Goal: Information Seeking & Learning: Check status

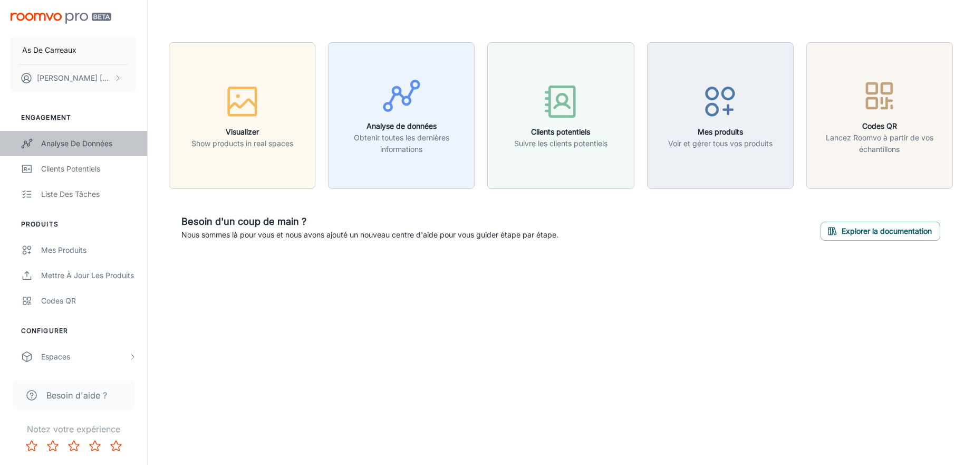
click at [103, 143] on div "Analyse de données" at bounding box center [88, 144] width 95 height 12
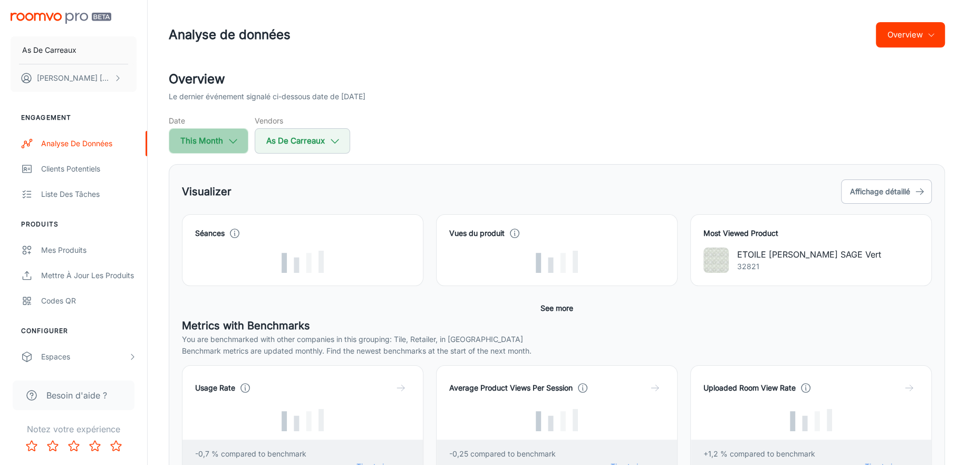
click at [213, 147] on button "This Month" at bounding box center [209, 140] width 80 height 25
select select "8"
select select "2025"
select select "8"
select select "2025"
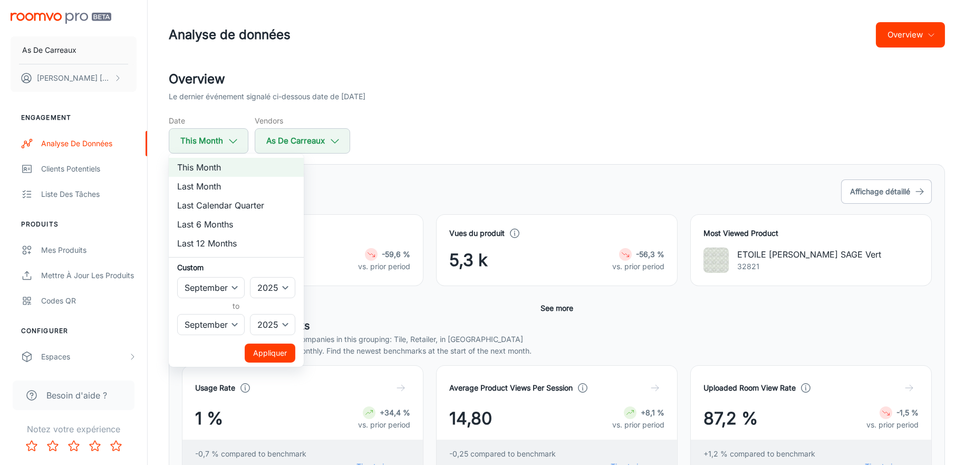
click at [215, 182] on li "Last Month" at bounding box center [236, 186] width 135 height 19
select select "7"
click at [275, 350] on button "Appliquer" at bounding box center [270, 352] width 51 height 19
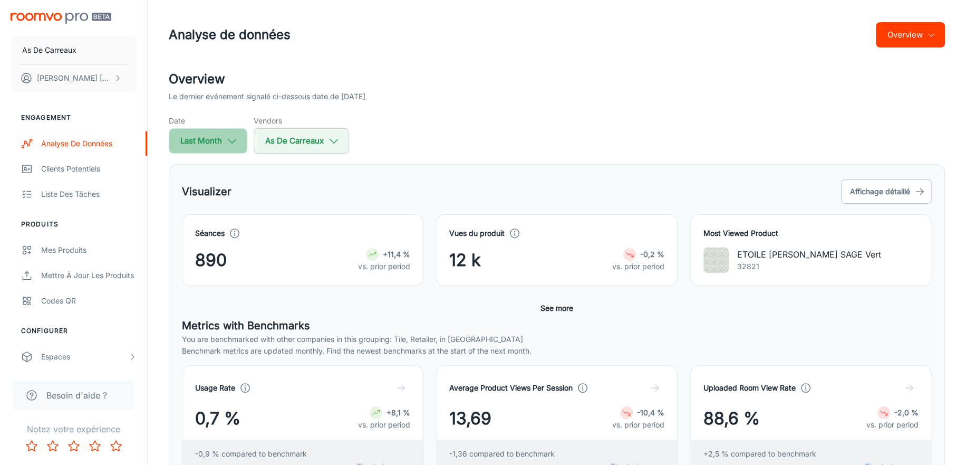
click at [222, 138] on button "Last Month" at bounding box center [208, 140] width 79 height 25
select select "7"
select select "2025"
select select "7"
select select "2025"
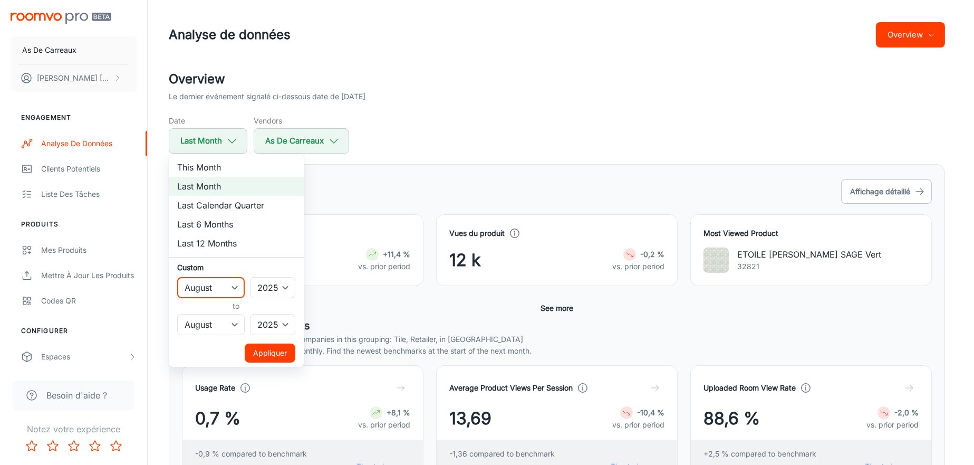
click at [211, 289] on select "January February March April May June July August September October November De…" at bounding box center [211, 287] width 68 height 21
select select "6"
click at [177, 277] on select "January February March April May June July August September October November De…" at bounding box center [211, 287] width 68 height 21
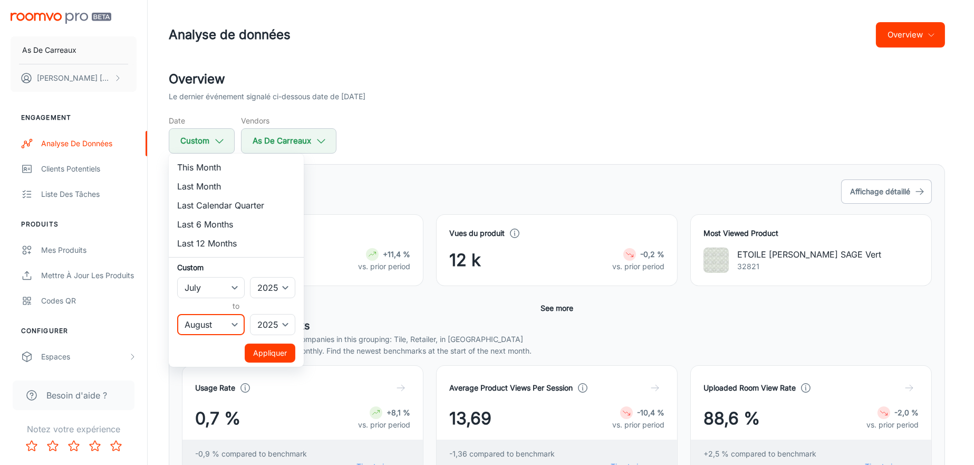
click at [210, 316] on select "January February March April May June July August September October November De…" at bounding box center [211, 324] width 68 height 21
select select "6"
click at [177, 314] on select "January February March April May June July August September October November De…" at bounding box center [211, 324] width 68 height 21
click at [274, 348] on button "Appliquer" at bounding box center [270, 352] width 51 height 19
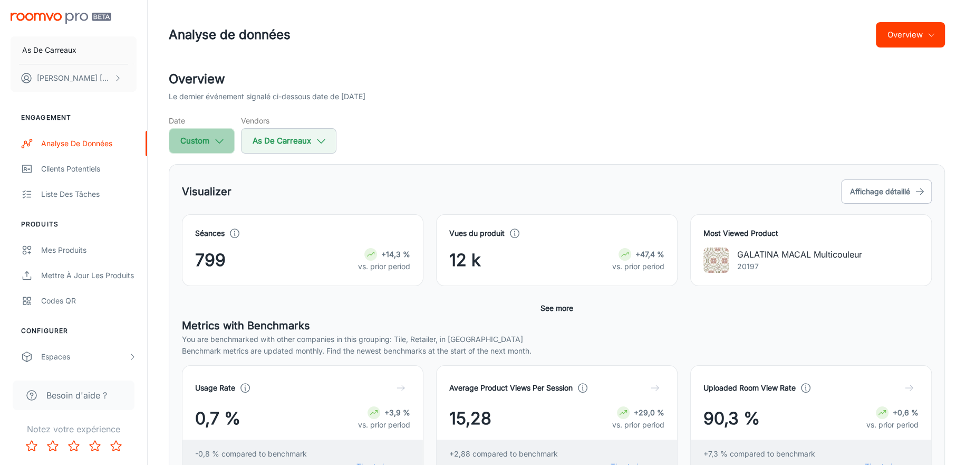
click at [216, 137] on icon "button" at bounding box center [220, 141] width 12 height 12
select select "6"
select select "2025"
select select "6"
select select "2025"
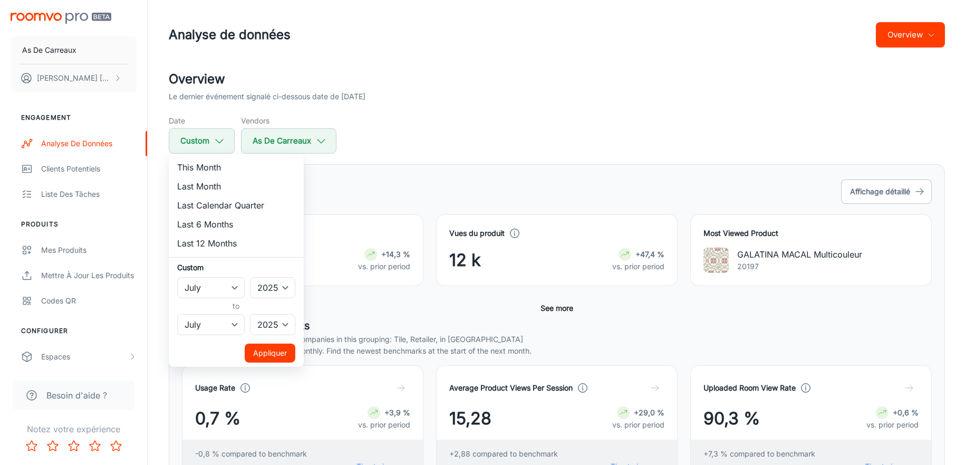
click at [205, 185] on li "Last Month" at bounding box center [236, 186] width 135 height 19
select select "7"
click at [272, 348] on button "Appliquer" at bounding box center [270, 352] width 51 height 19
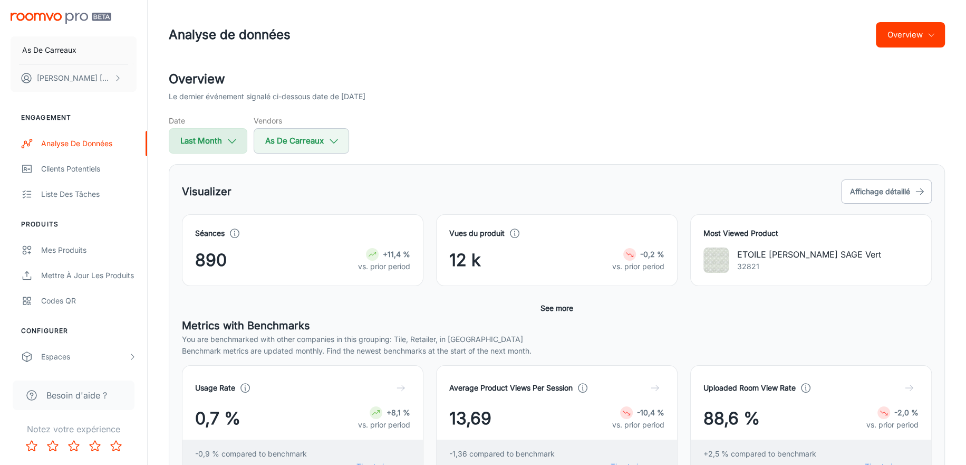
click at [233, 146] on icon "button" at bounding box center [232, 141] width 12 height 12
select select "7"
select select "2025"
select select "7"
select select "2025"
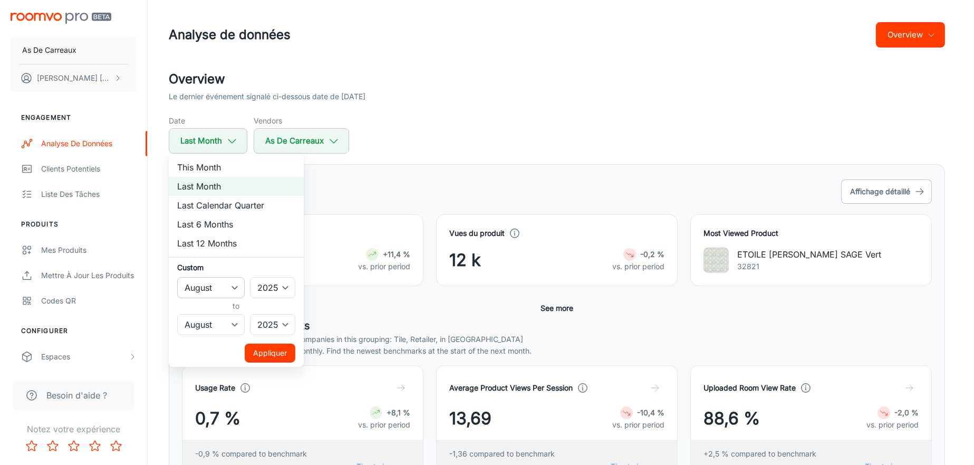
click at [224, 285] on select "January February March April May June July August September October November De…" at bounding box center [211, 287] width 68 height 21
select select "6"
click at [177, 277] on select "January February March April May June July August September October November De…" at bounding box center [211, 287] width 68 height 21
click at [200, 320] on select "January February March April May June July August September October November De…" at bounding box center [211, 324] width 68 height 21
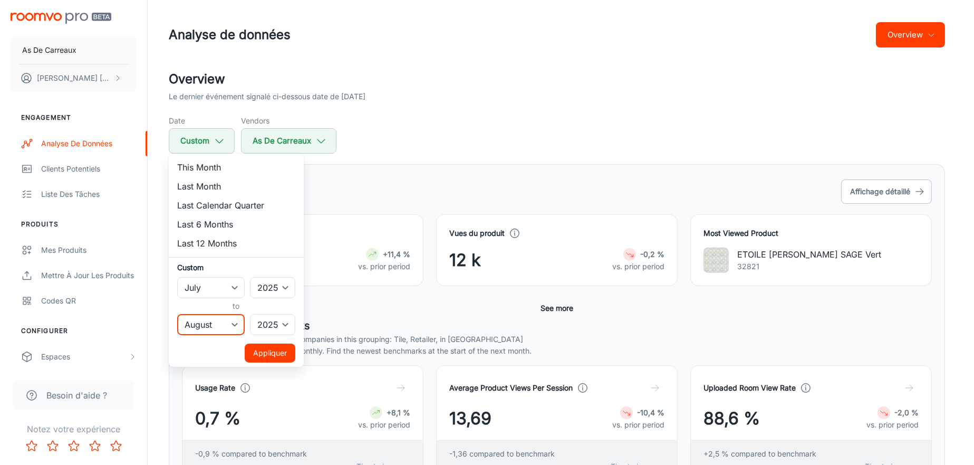
select select "6"
click at [177, 314] on select "January February March April May June July August September October November De…" at bounding box center [211, 324] width 68 height 21
click at [267, 351] on button "Appliquer" at bounding box center [270, 352] width 51 height 19
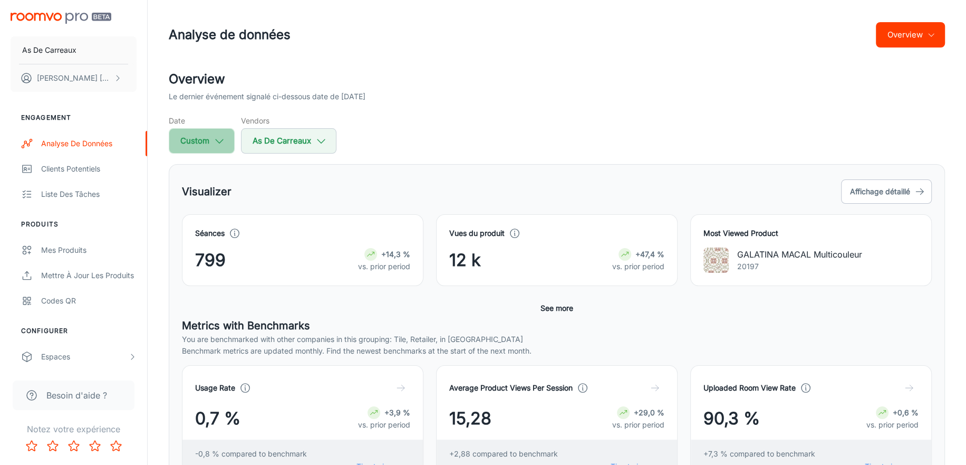
click at [214, 139] on icon "button" at bounding box center [220, 141] width 12 height 12
select select "6"
select select "2025"
select select "6"
select select "2025"
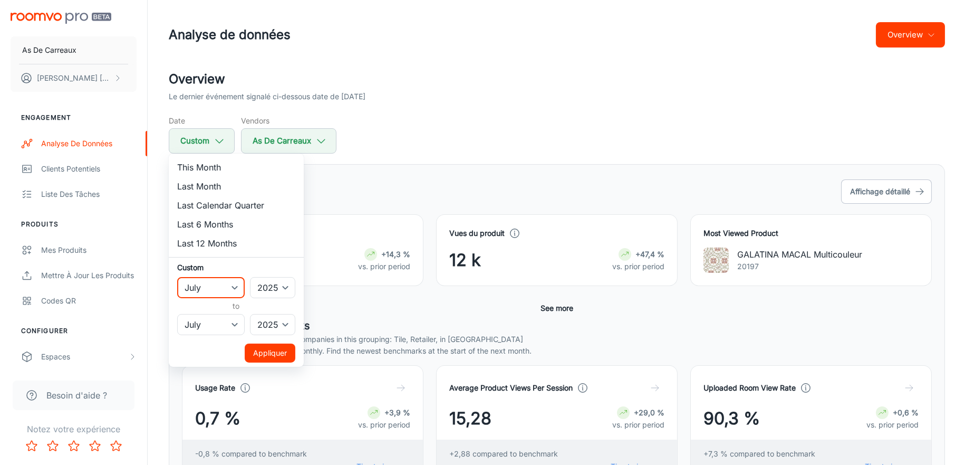
click at [227, 283] on select "January February March April May June July August September October November De…" at bounding box center [211, 287] width 68 height 21
select select "5"
click at [177, 277] on select "January February March April May June July August September October November De…" at bounding box center [211, 287] width 68 height 21
click at [209, 330] on select "January February March April May June July August September October November De…" at bounding box center [211, 324] width 68 height 21
select select "5"
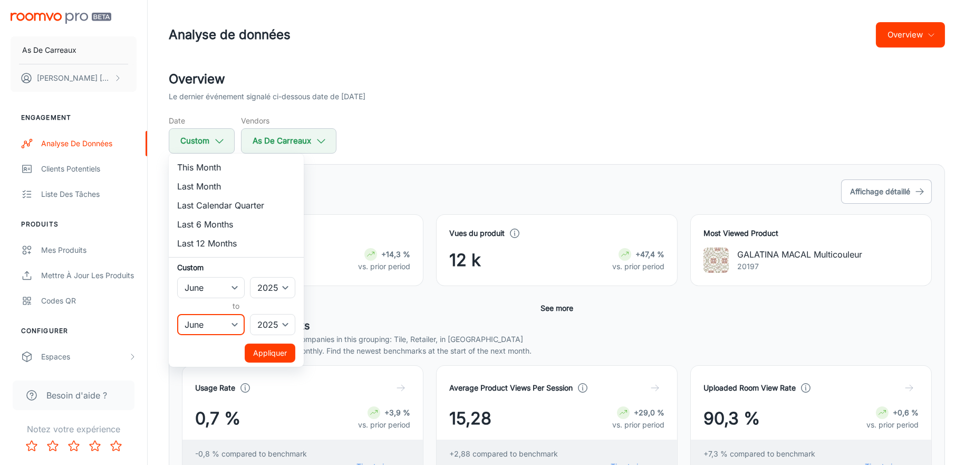
click at [177, 314] on select "January February March April May June July August September October November De…" at bounding box center [211, 324] width 68 height 21
click at [264, 350] on button "Appliquer" at bounding box center [270, 352] width 51 height 19
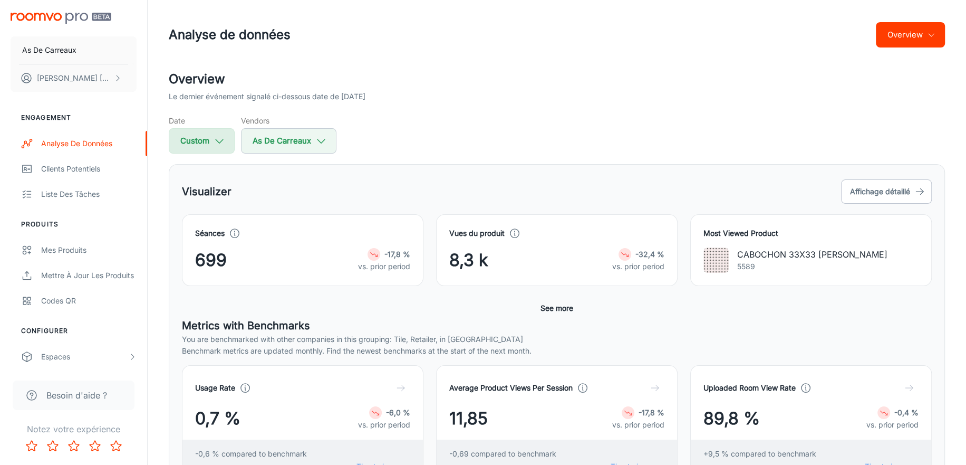
click at [224, 140] on icon "button" at bounding box center [220, 141] width 12 height 12
select select "5"
select select "2025"
select select "5"
select select "2025"
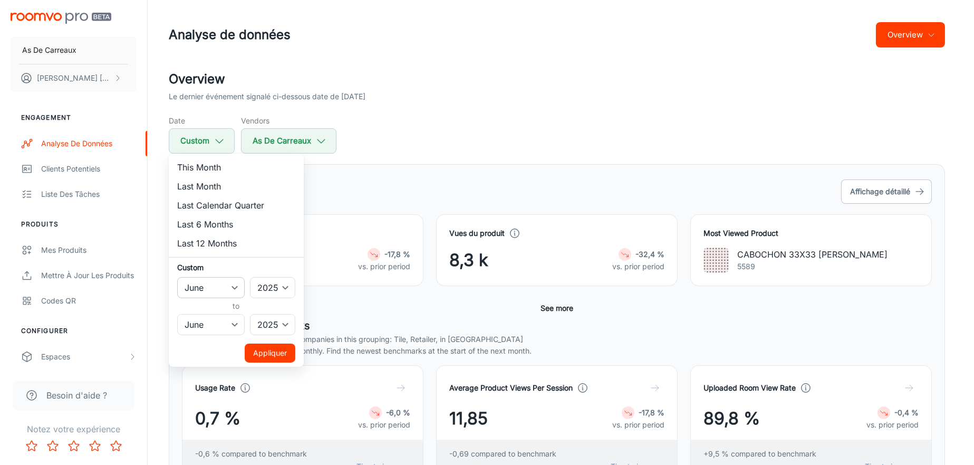
click at [203, 285] on select "January February March April May June July August September October November De…" at bounding box center [211, 287] width 68 height 21
select select "4"
click at [177, 277] on select "January February March April May June July August September October November De…" at bounding box center [211, 287] width 68 height 21
click at [212, 320] on select "January February March April May June July August September October November De…" at bounding box center [211, 324] width 68 height 21
select select "4"
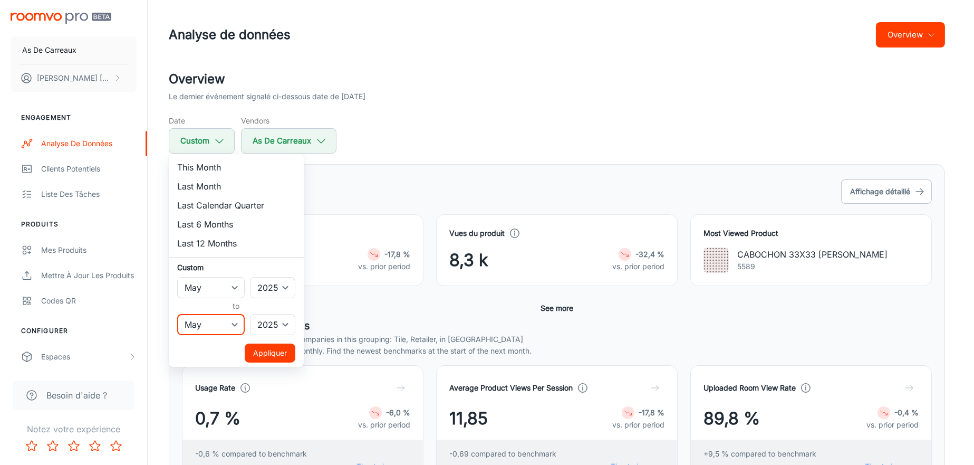
click at [177, 314] on select "January February March April May June July August September October November De…" at bounding box center [211, 324] width 68 height 21
click at [267, 353] on button "Appliquer" at bounding box center [270, 352] width 51 height 19
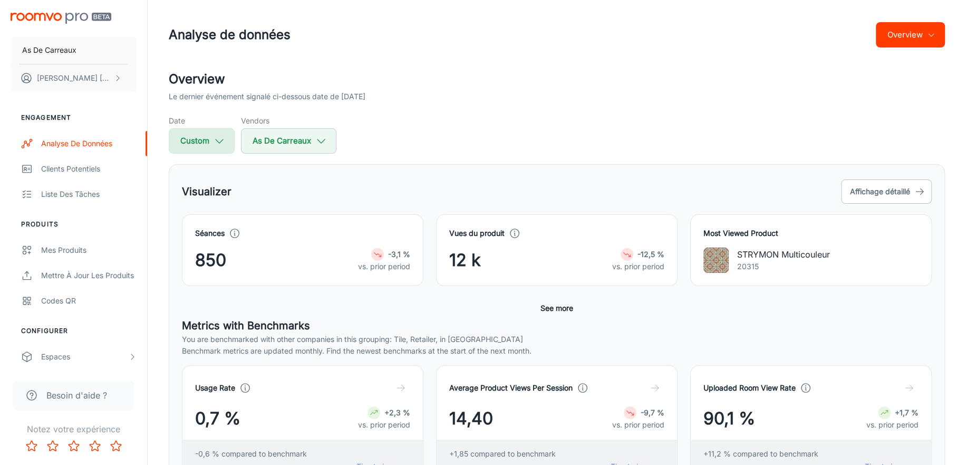
click at [227, 141] on button "Custom" at bounding box center [202, 140] width 66 height 25
select select "4"
select select "2025"
select select "4"
select select "2025"
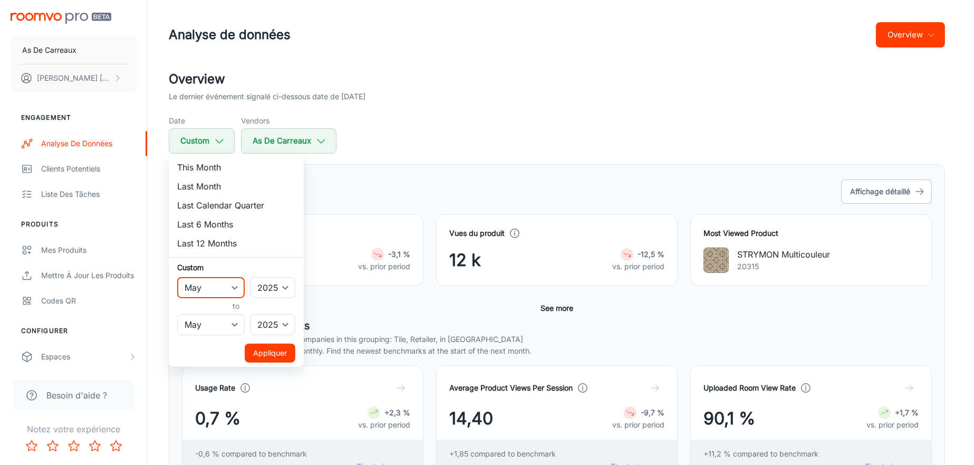
click at [218, 290] on select "January February March April May June July August September October November De…" at bounding box center [211, 287] width 68 height 21
select select "3"
click at [177, 277] on select "January February March April May June July August September October November De…" at bounding box center [211, 287] width 68 height 21
click at [214, 320] on select "January February March April May June July August September October November De…" at bounding box center [211, 324] width 68 height 21
select select "3"
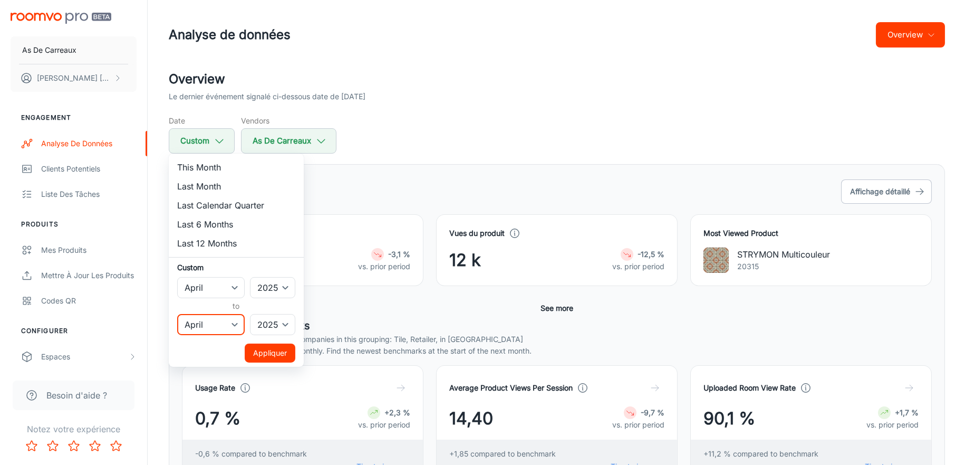
click at [177, 314] on select "January February March April May June July August September October November De…" at bounding box center [211, 324] width 68 height 21
click at [260, 350] on button "Appliquer" at bounding box center [270, 352] width 51 height 19
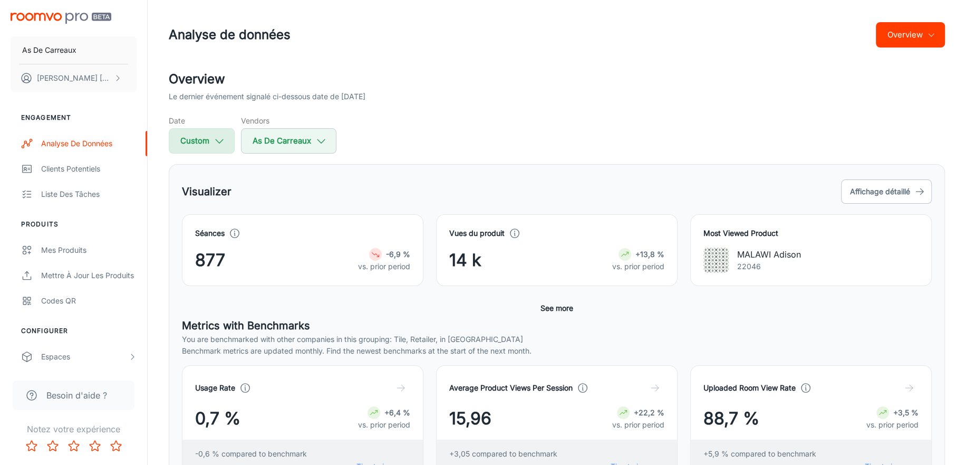
click at [219, 140] on icon "button" at bounding box center [220, 141] width 12 height 12
select select "3"
select select "2025"
select select "3"
select select "2025"
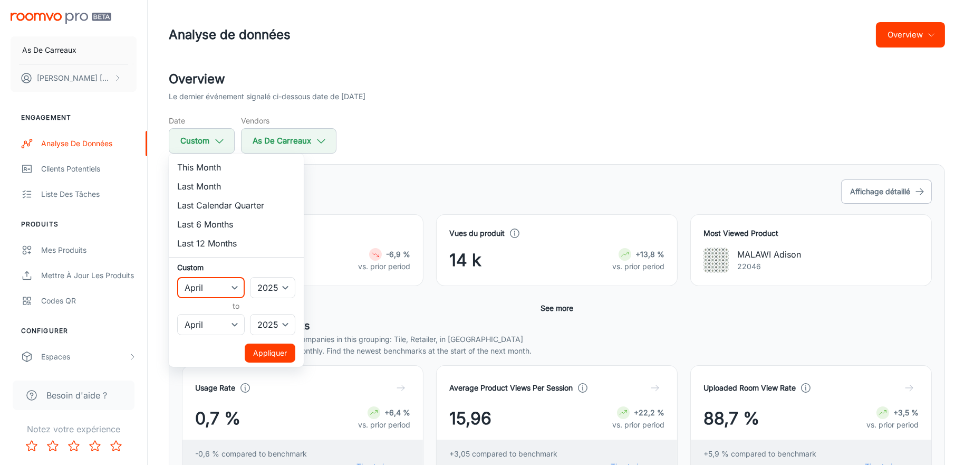
click at [211, 285] on select "January February March April May June July August September October November De…" at bounding box center [211, 287] width 68 height 21
select select "2"
click at [177, 277] on select "January February March April May June July August September October November De…" at bounding box center [211, 287] width 68 height 21
click at [201, 323] on select "January February March April May June July August September October November De…" at bounding box center [211, 324] width 68 height 21
select select "2"
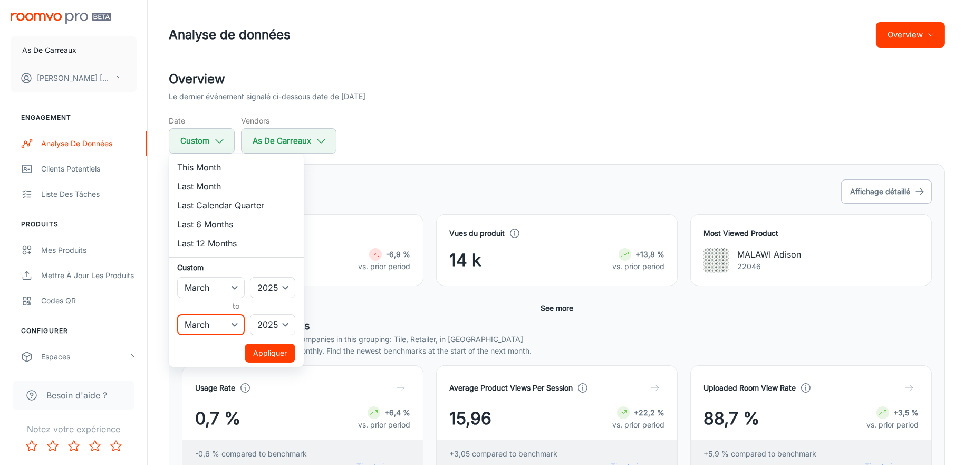
click at [177, 314] on select "January February March April May June July August September October November De…" at bounding box center [211, 324] width 68 height 21
click at [276, 358] on button "Appliquer" at bounding box center [270, 352] width 51 height 19
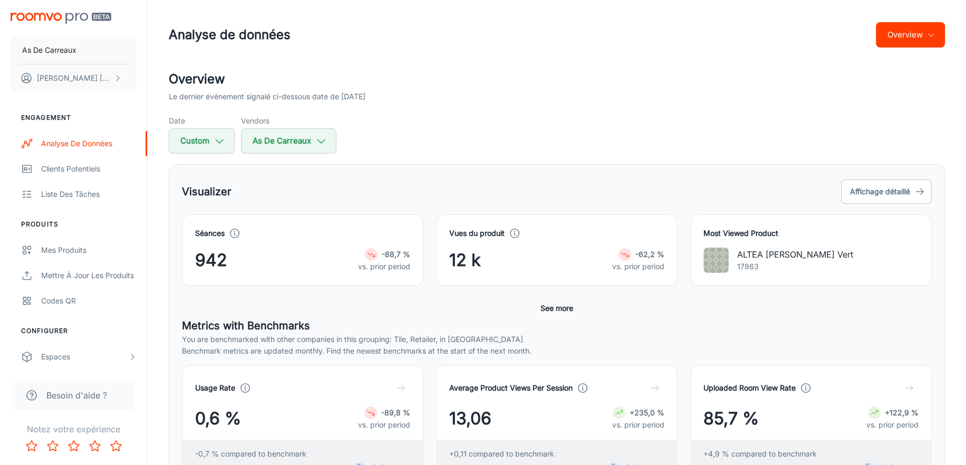
click at [569, 310] on button "See more" at bounding box center [556, 308] width 41 height 19
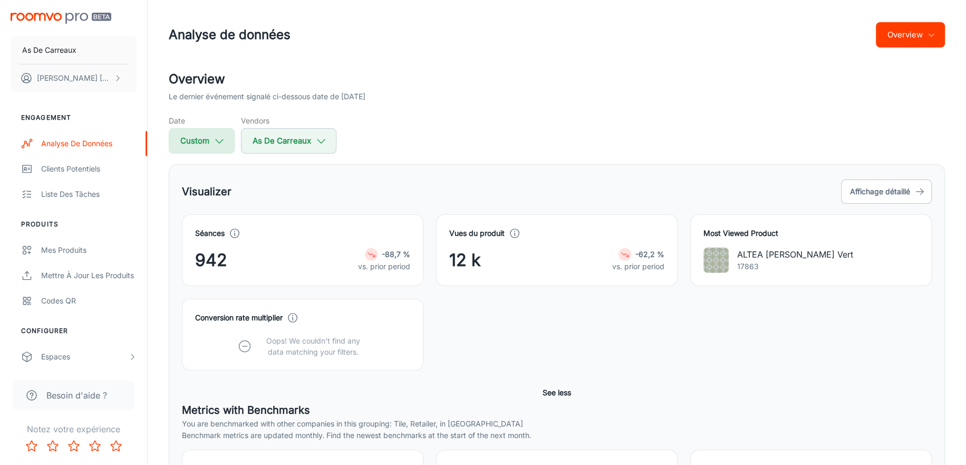
click at [230, 138] on button "Custom" at bounding box center [202, 140] width 66 height 25
select select "2"
select select "2025"
select select "2"
select select "2025"
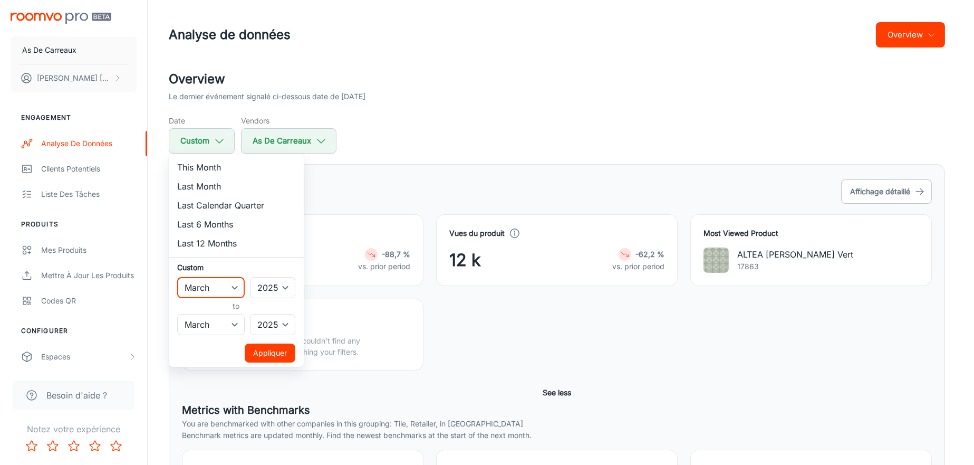
click at [206, 285] on select "January February March April May June July August September October November De…" at bounding box center [211, 287] width 68 height 21
select select "1"
click at [177, 277] on select "January February March April May June July August September October November De…" at bounding box center [211, 287] width 68 height 21
click at [208, 321] on select "January February March April May June July August September October November De…" at bounding box center [211, 324] width 68 height 21
select select "1"
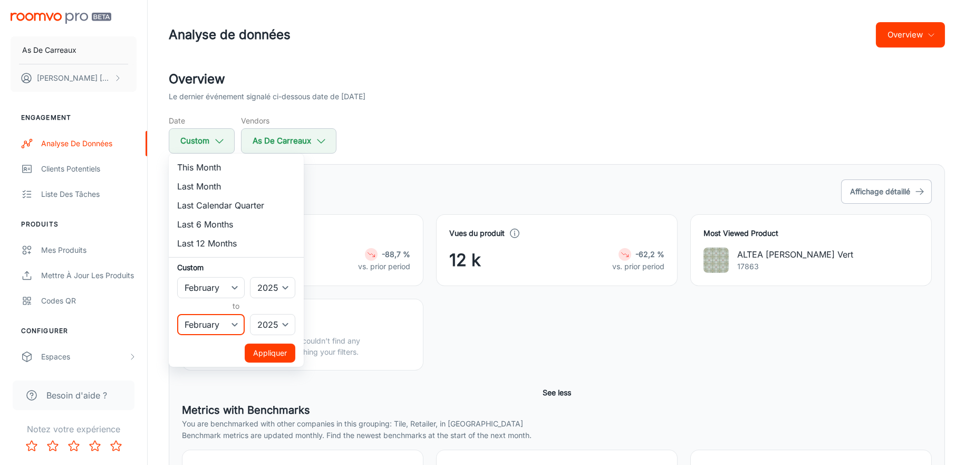
click at [177, 314] on select "January February March April May June July August September October November De…" at bounding box center [211, 324] width 68 height 21
click at [272, 350] on button "Appliquer" at bounding box center [270, 352] width 51 height 19
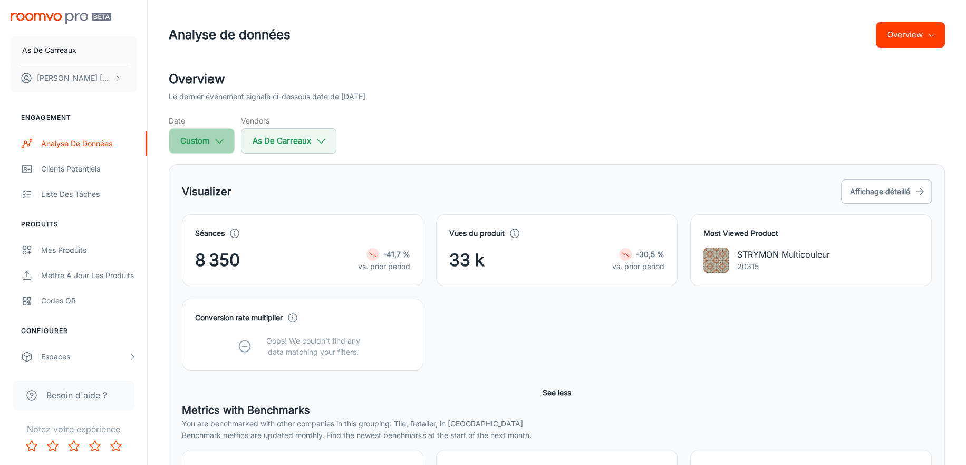
click at [211, 132] on button "Custom" at bounding box center [202, 140] width 66 height 25
select select "1"
select select "2025"
select select "1"
select select "2025"
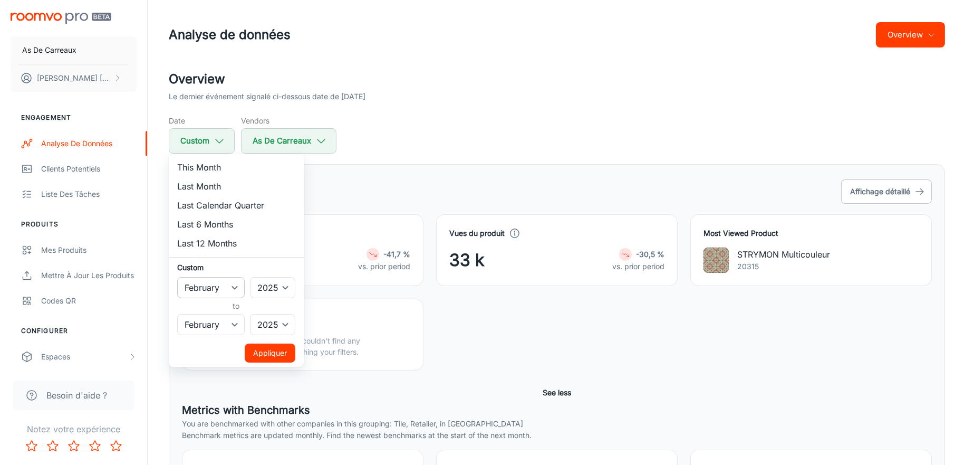
click at [208, 287] on select "January February March April May June July August September October November De…" at bounding box center [211, 287] width 68 height 21
select select "0"
click at [177, 277] on select "January February March April May June July August September October November De…" at bounding box center [211, 287] width 68 height 21
click at [211, 321] on select "January February March April May June July August September October November De…" at bounding box center [211, 324] width 68 height 21
select select "0"
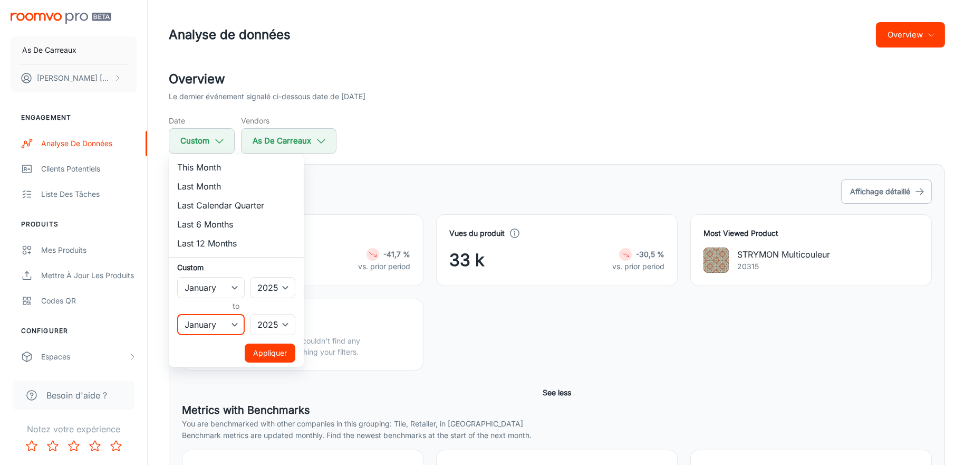
click at [177, 314] on select "January February March April May June July August September October November De…" at bounding box center [211, 324] width 68 height 21
click at [272, 347] on button "Appliquer" at bounding box center [270, 352] width 51 height 19
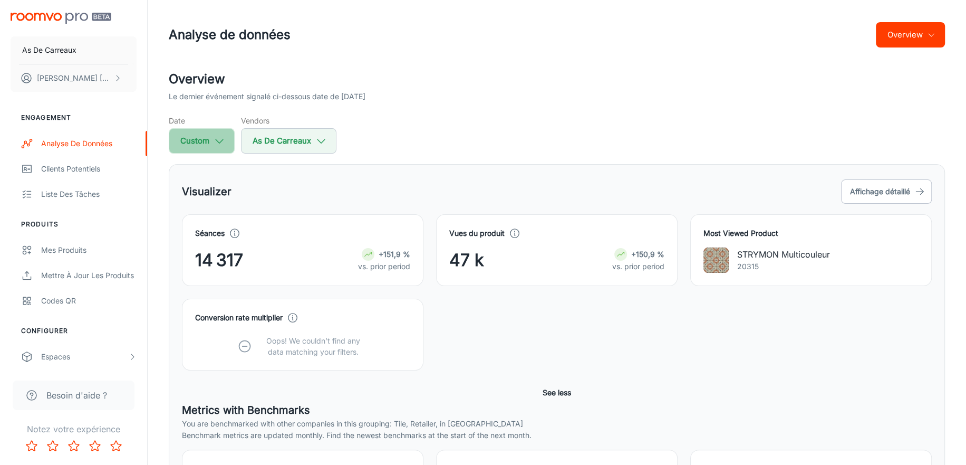
click at [209, 137] on button "Custom" at bounding box center [202, 140] width 66 height 25
select select "2025"
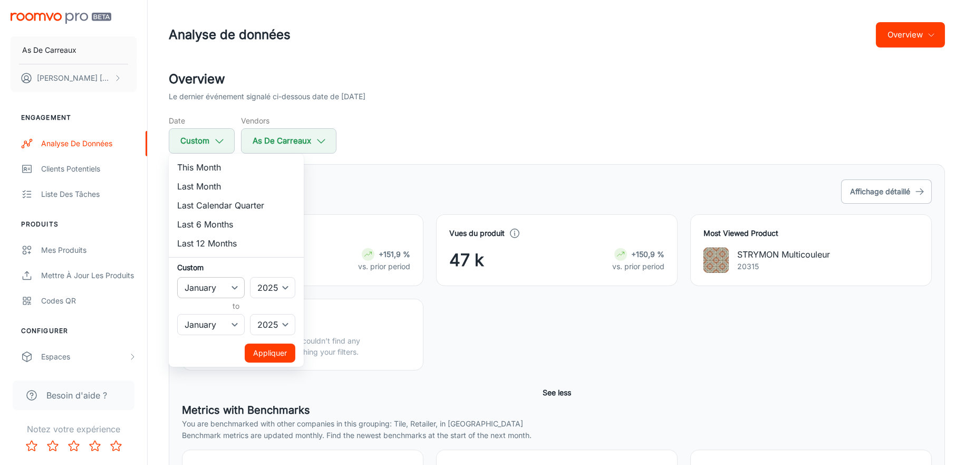
click at [202, 290] on select "January February March April May June July August September October November De…" at bounding box center [211, 287] width 68 height 21
select select "11"
click at [177, 277] on select "January February March April May June July August September October November De…" at bounding box center [211, 287] width 68 height 21
click at [201, 323] on select "January February March April May June July August September October November De…" at bounding box center [211, 324] width 68 height 21
select select "11"
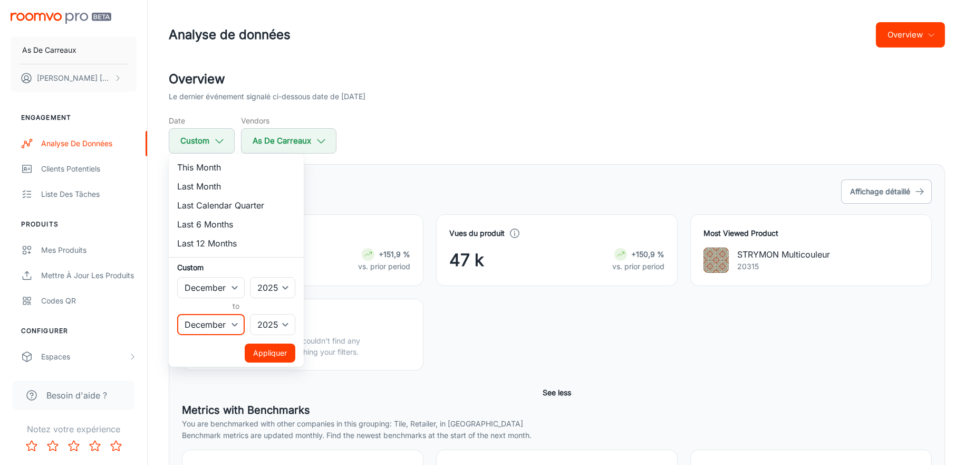
click at [177, 314] on select "January February March April May June July August September October November De…" at bounding box center [211, 324] width 68 height 21
click at [276, 283] on select "2022 2023 2024 2025" at bounding box center [272, 287] width 45 height 21
select select "2024"
click at [251, 277] on select "2022 2023 2024 2025" at bounding box center [272, 287] width 45 height 21
click at [274, 323] on select "2022 2023 2024 2025" at bounding box center [272, 324] width 45 height 21
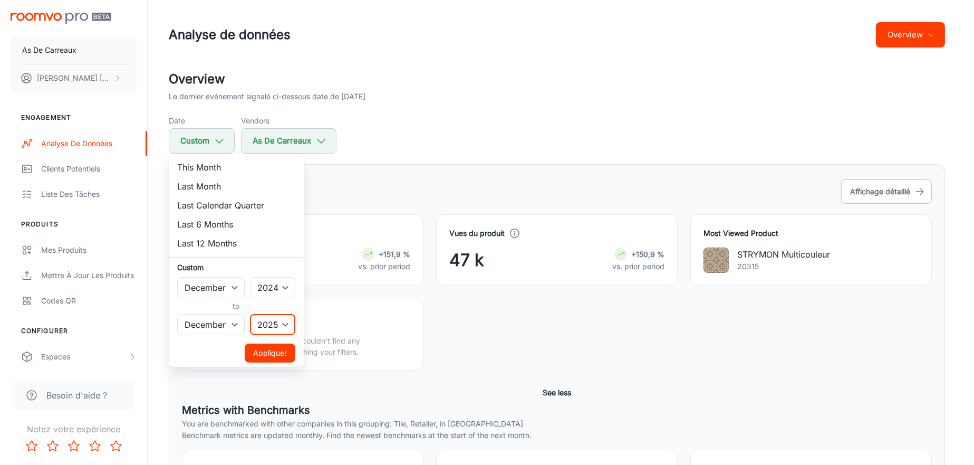
select select "2024"
click at [251, 314] on select "2022 2023 2024 2025" at bounding box center [272, 324] width 45 height 21
click at [270, 357] on button "Appliquer" at bounding box center [270, 352] width 51 height 19
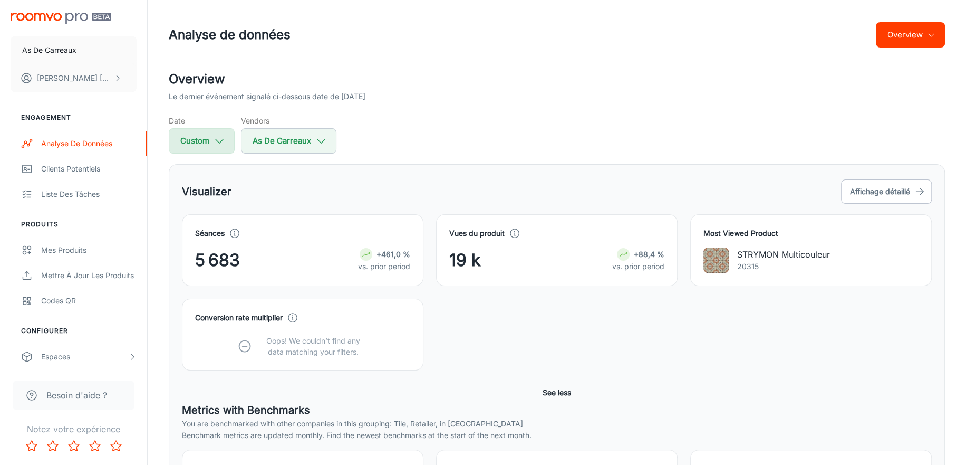
click at [218, 146] on icon "button" at bounding box center [220, 141] width 12 height 12
select select "11"
select select "2024"
select select "11"
select select "2024"
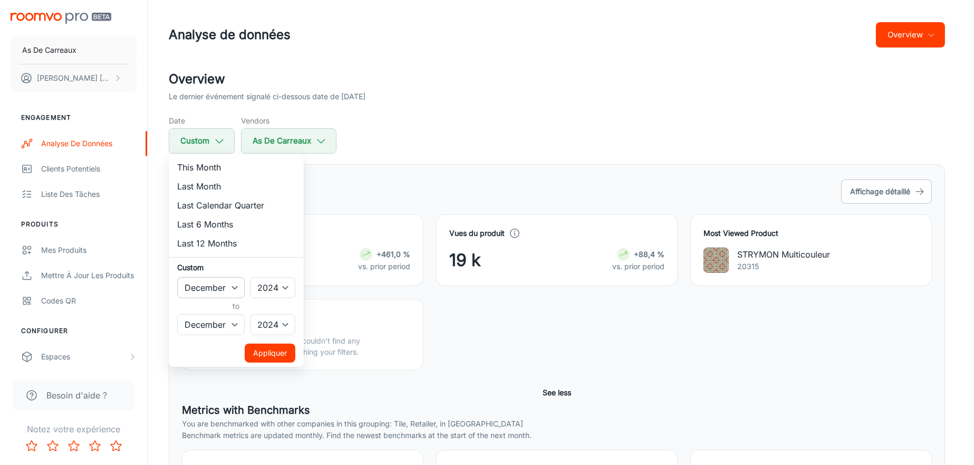
click at [209, 285] on select "January February March April May June July August September October November De…" at bounding box center [211, 287] width 68 height 21
select select "10"
click at [177, 277] on select "January February March April May June July August September October November De…" at bounding box center [211, 287] width 68 height 21
click at [201, 332] on select "January February March April May June July August September October November De…" at bounding box center [211, 324] width 68 height 21
select select "10"
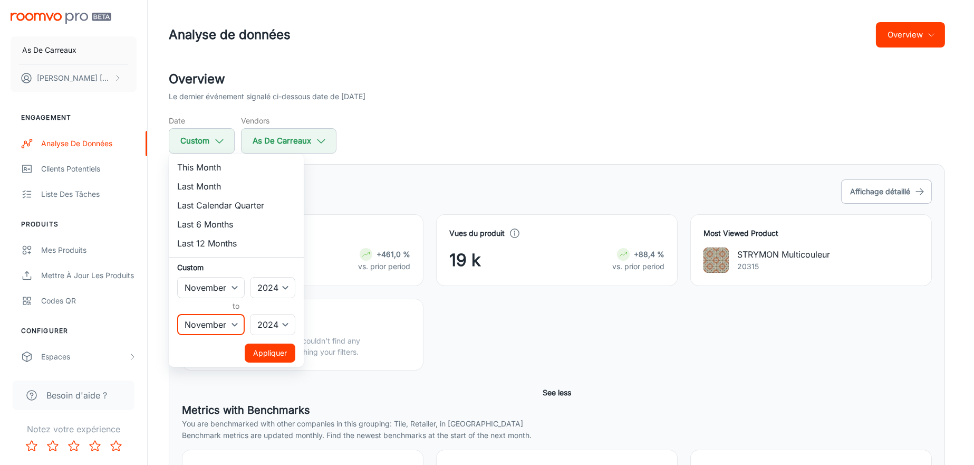
click at [177, 314] on select "January February March April May June July August September October November De…" at bounding box center [211, 324] width 68 height 21
click at [265, 351] on button "Appliquer" at bounding box center [270, 352] width 51 height 19
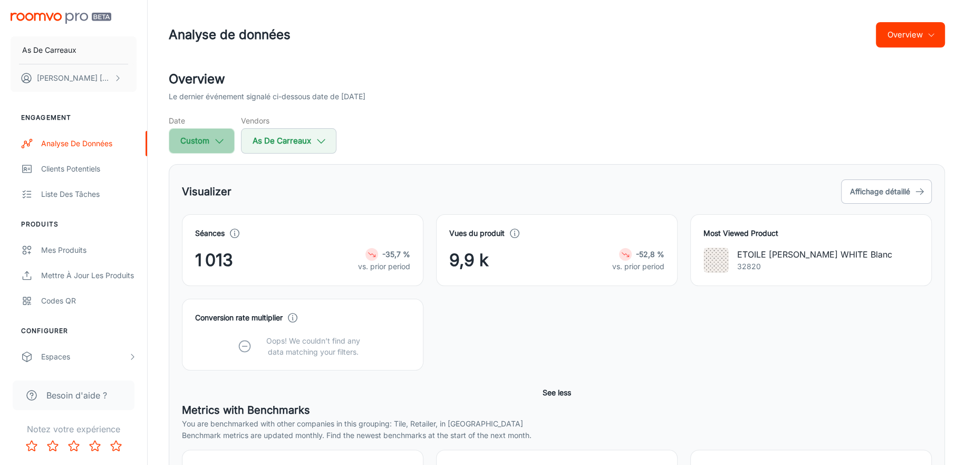
click at [212, 134] on button "Custom" at bounding box center [202, 140] width 66 height 25
select select "10"
select select "2024"
select select "10"
select select "2024"
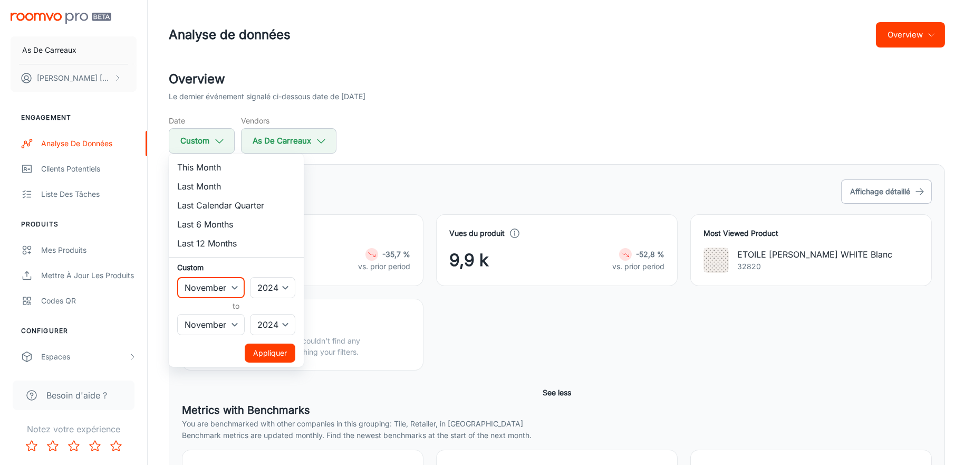
click at [216, 289] on select "January February March April May June July August September October November De…" at bounding box center [211, 287] width 68 height 21
select select "9"
click at [177, 277] on select "January February March April May June July August September October November De…" at bounding box center [211, 287] width 68 height 21
click at [211, 330] on select "January February March April May June July August September October November De…" at bounding box center [211, 324] width 68 height 21
select select "9"
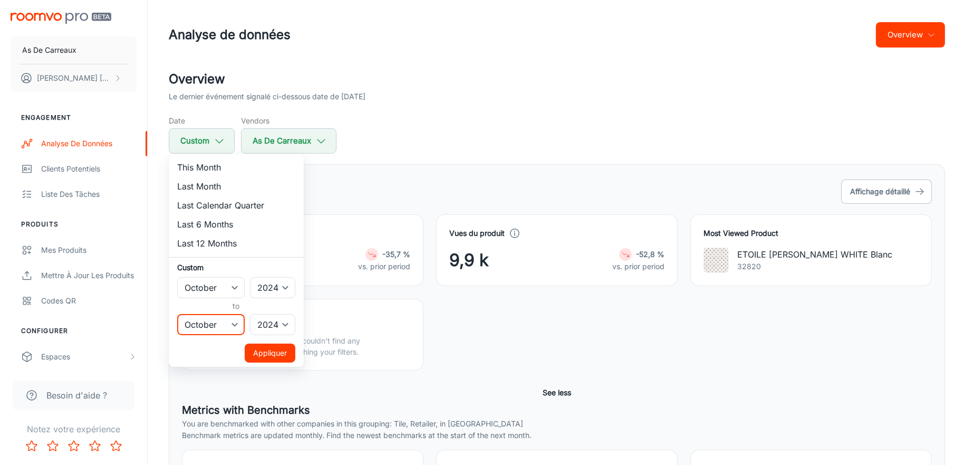
click at [177, 314] on select "January February March April May June July August September October November De…" at bounding box center [211, 324] width 68 height 21
click at [276, 352] on button "Appliquer" at bounding box center [270, 352] width 51 height 19
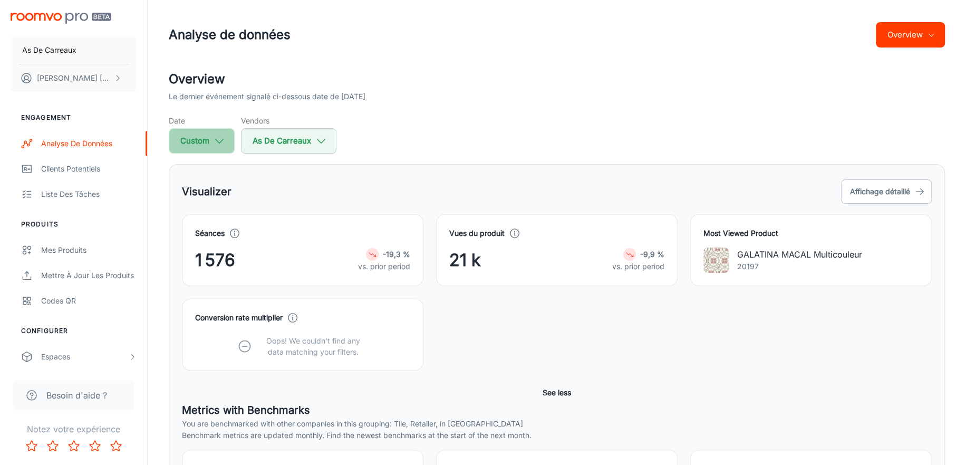
click at [189, 145] on button "Custom" at bounding box center [202, 140] width 66 height 25
select select "9"
select select "2024"
select select "9"
select select "2024"
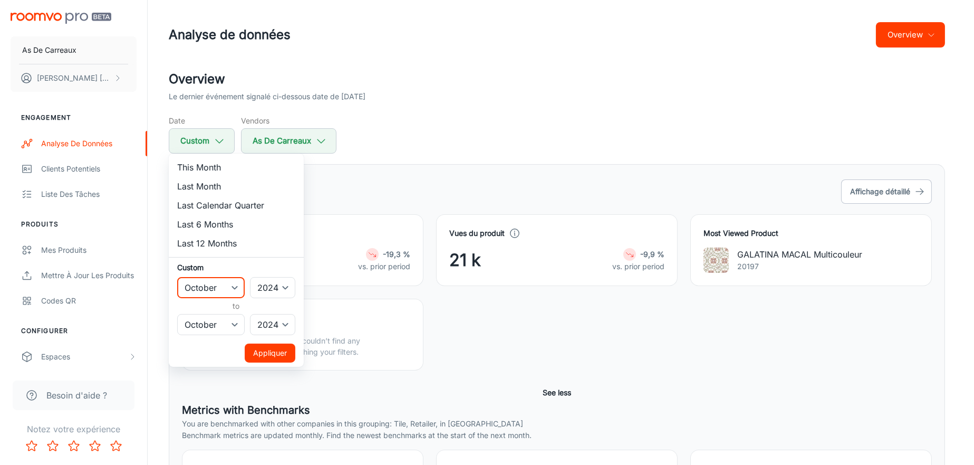
click at [215, 286] on select "January February March April May June July August September October November De…" at bounding box center [211, 287] width 68 height 21
select select "4"
click at [177, 277] on select "January February March April May June July August September October November De…" at bounding box center [211, 287] width 68 height 21
click at [224, 328] on select "January February March April May June July August September October November De…" at bounding box center [211, 324] width 68 height 21
select select "4"
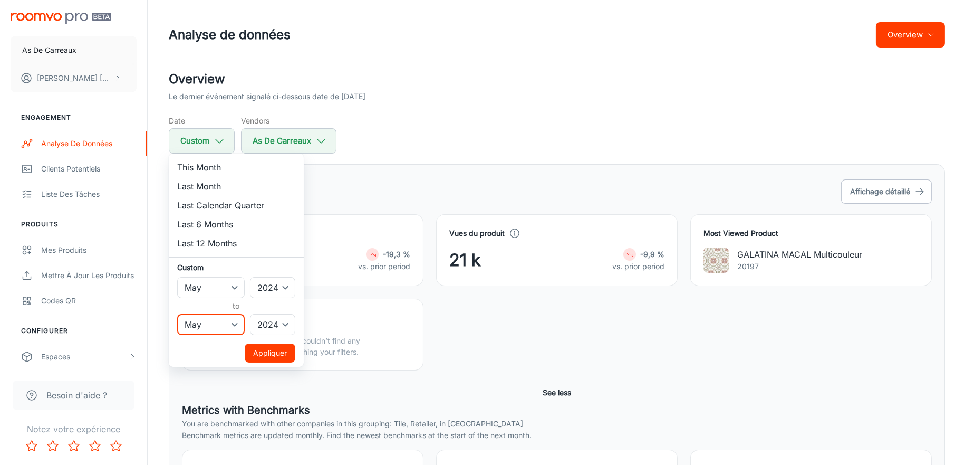
click at [177, 314] on select "January February March April May June July August September October November De…" at bounding box center [211, 324] width 68 height 21
click at [271, 351] on button "Appliquer" at bounding box center [270, 352] width 51 height 19
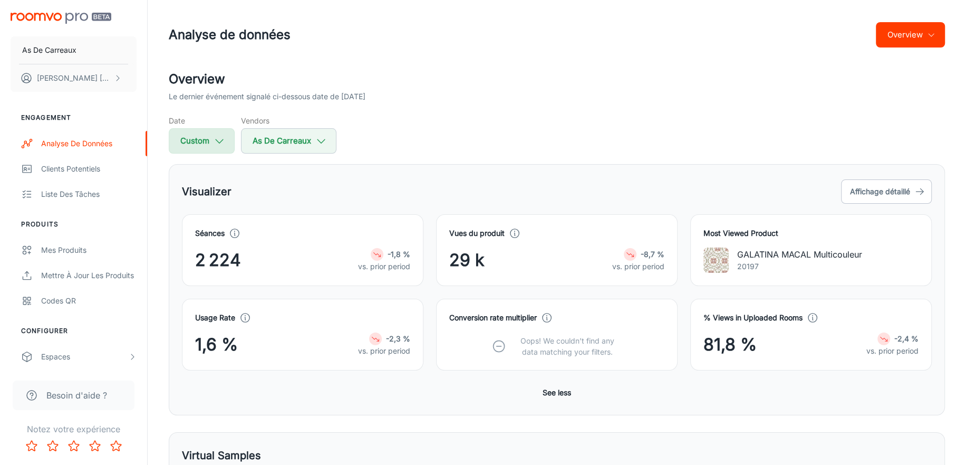
click at [208, 140] on button "Custom" at bounding box center [202, 140] width 66 height 25
select select "4"
select select "2024"
select select "4"
select select "2024"
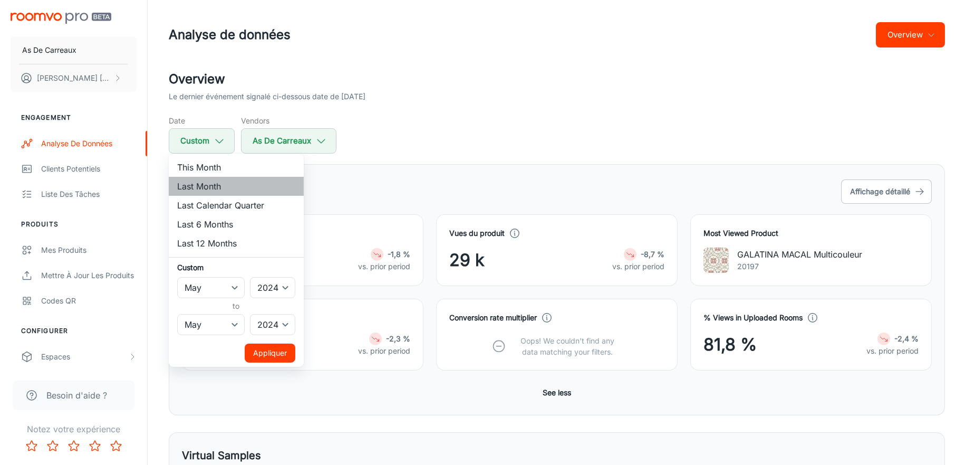
click at [213, 185] on li "Last Month" at bounding box center [236, 186] width 135 height 19
select select "7"
select select "2025"
select select "7"
select select "2025"
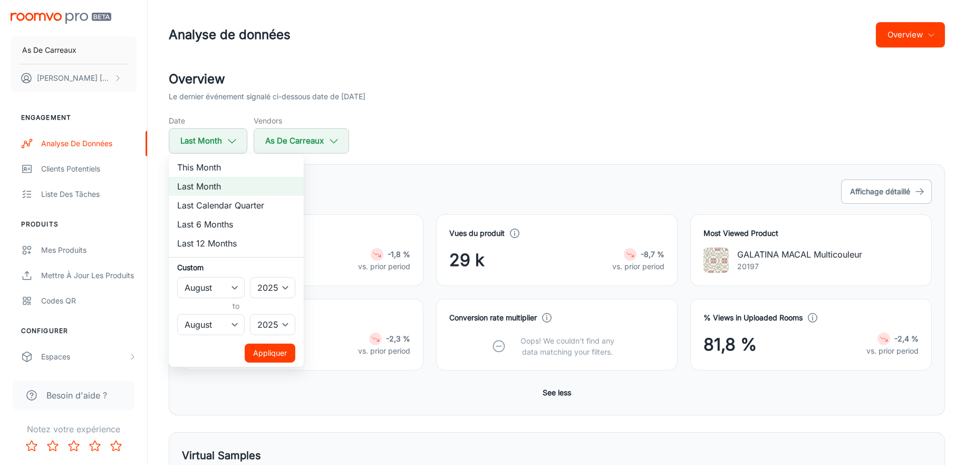
click at [275, 359] on button "Appliquer" at bounding box center [270, 352] width 51 height 19
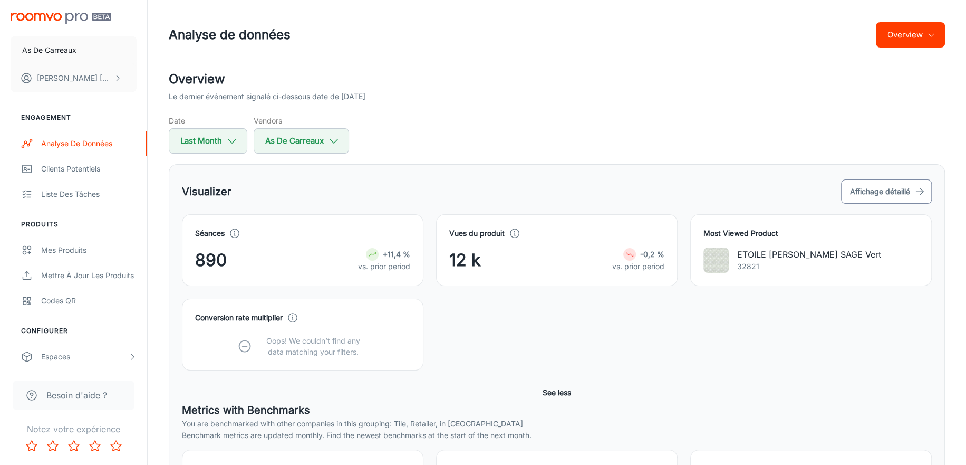
click at [899, 191] on button "Affichage détaillé" at bounding box center [886, 191] width 91 height 24
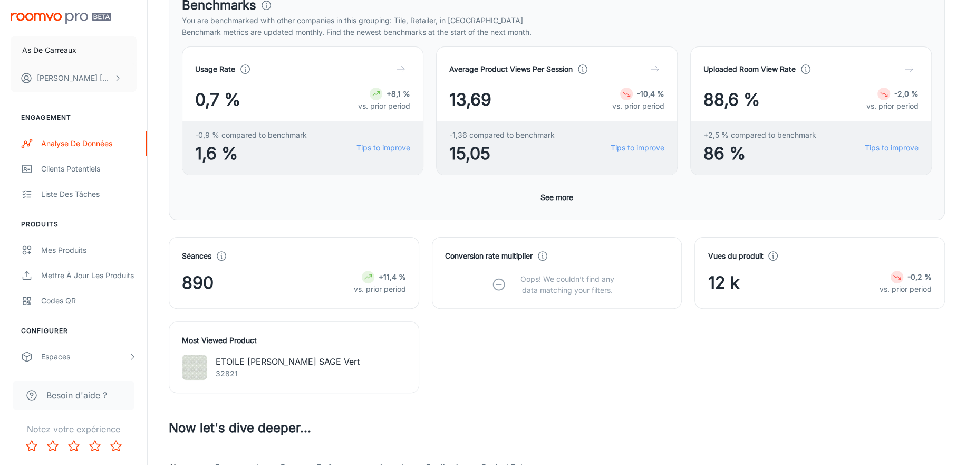
scroll to position [264, 0]
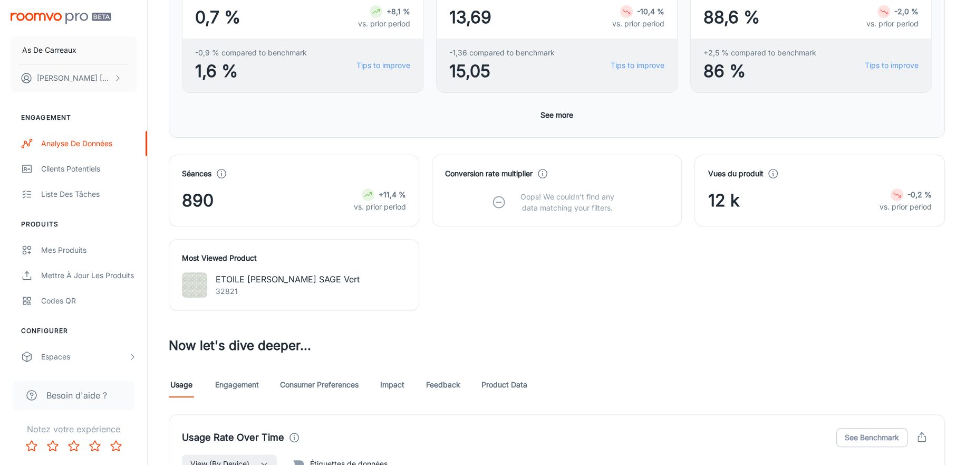
click at [566, 115] on button "See more" at bounding box center [556, 114] width 41 height 19
